Goal: Communication & Community: Answer question/provide support

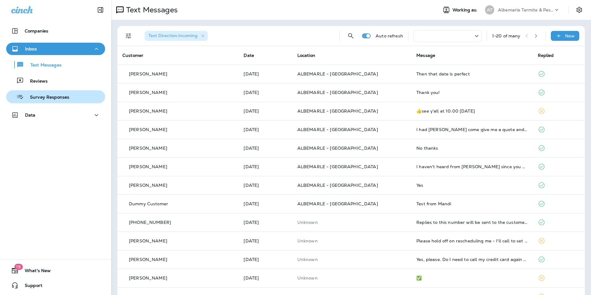
click at [40, 92] on div "Survey Responses" at bounding box center [39, 96] width 61 height 9
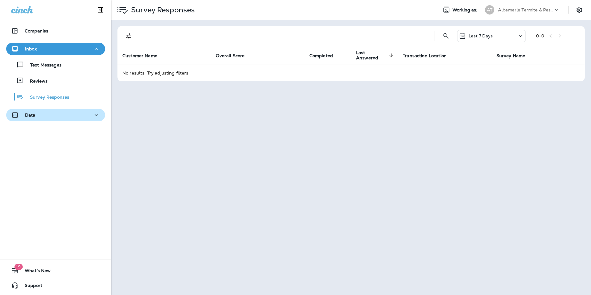
click at [46, 116] on div "Data" at bounding box center [55, 115] width 89 height 8
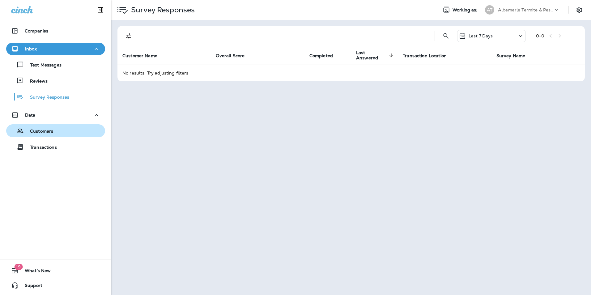
click at [44, 131] on p "Customers" at bounding box center [38, 132] width 29 height 6
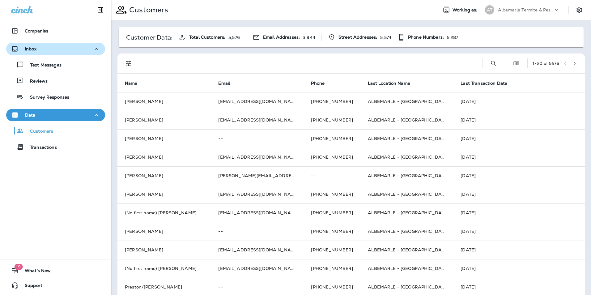
click at [40, 48] on div "Inbox" at bounding box center [55, 49] width 89 height 8
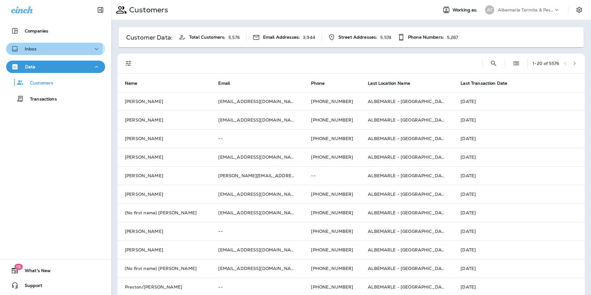
click at [40, 48] on div "Inbox" at bounding box center [55, 49] width 89 height 8
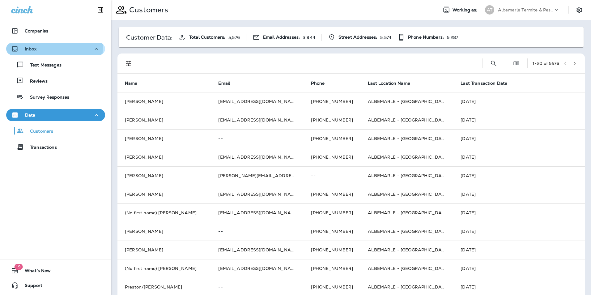
click at [45, 46] on div "Inbox" at bounding box center [55, 49] width 89 height 8
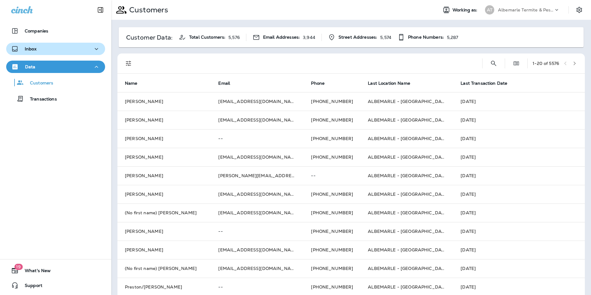
click at [45, 46] on div "Inbox" at bounding box center [55, 49] width 89 height 8
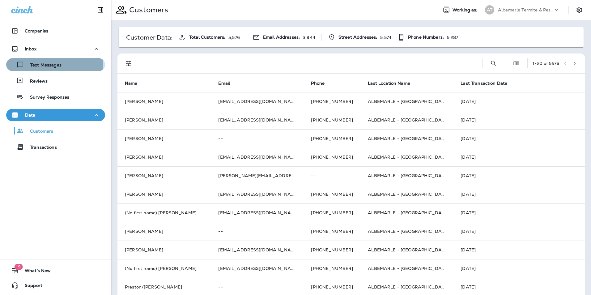
click at [46, 62] on div "Text Messages" at bounding box center [35, 64] width 53 height 9
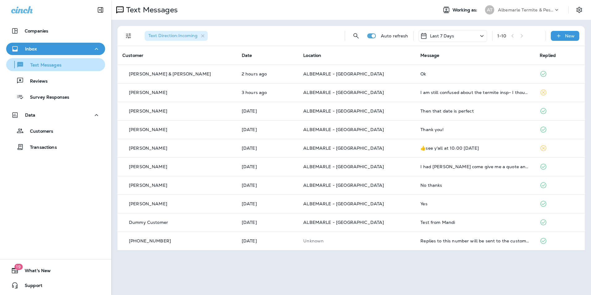
click at [54, 64] on p "Text Messages" at bounding box center [42, 65] width 37 height 6
